Goal: Task Accomplishment & Management: Use online tool/utility

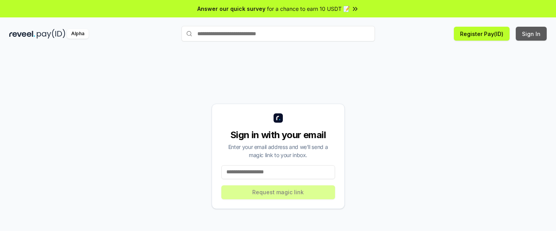
click at [534, 34] on button "Sign In" at bounding box center [531, 34] width 31 height 14
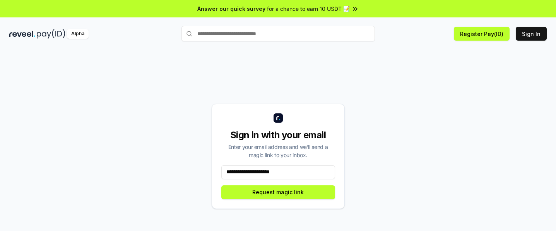
type input "**********"
drag, startPoint x: 274, startPoint y: 193, endPoint x: 384, endPoint y: 186, distance: 110.9
click at [274, 193] on button "Request magic link" at bounding box center [278, 192] width 114 height 14
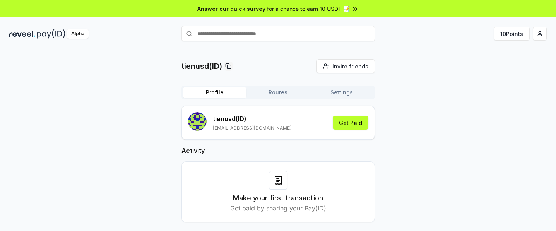
click at [364, 17] on div "Answer our quick survey for a chance to earn 10 USDT 📝" at bounding box center [278, 8] width 556 height 17
click at [356, 121] on button "Get Paid" at bounding box center [351, 123] width 36 height 14
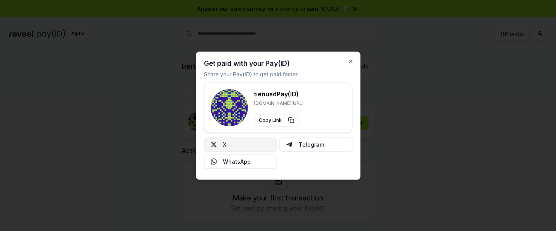
click at [256, 145] on button "X" at bounding box center [240, 144] width 73 height 14
click at [347, 63] on icon "button" at bounding box center [350, 61] width 6 height 6
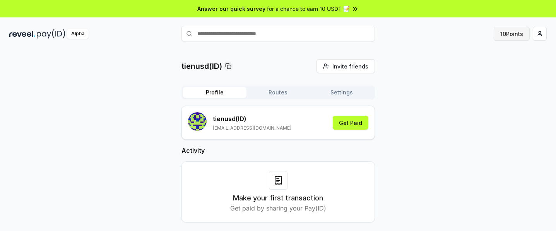
click at [506, 34] on button "10 Points" at bounding box center [512, 34] width 36 height 14
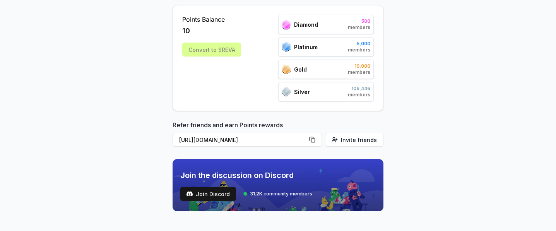
scroll to position [58, 0]
